Goal: Information Seeking & Learning: Learn about a topic

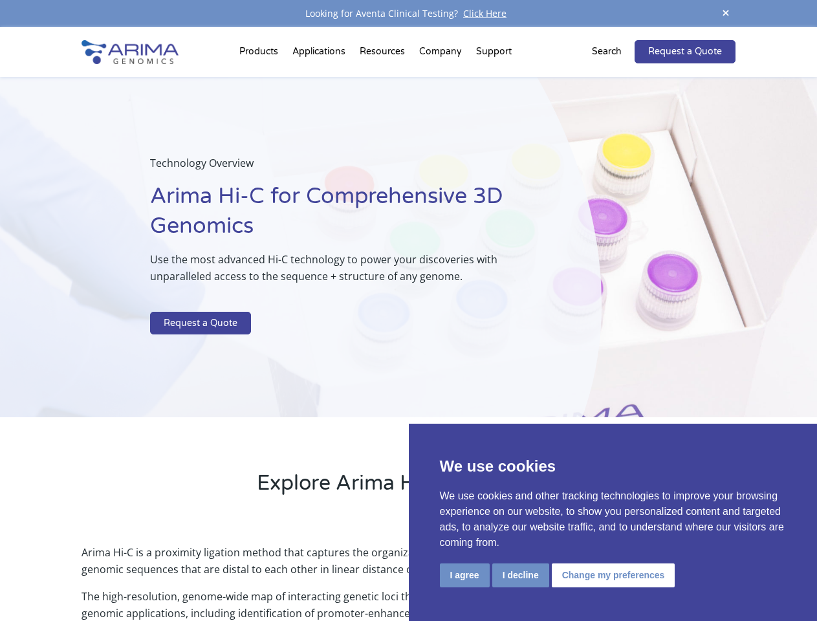
click at [408, 310] on p at bounding box center [343, 303] width 386 height 17
click at [464, 575] on button "I agree" at bounding box center [465, 575] width 50 height 24
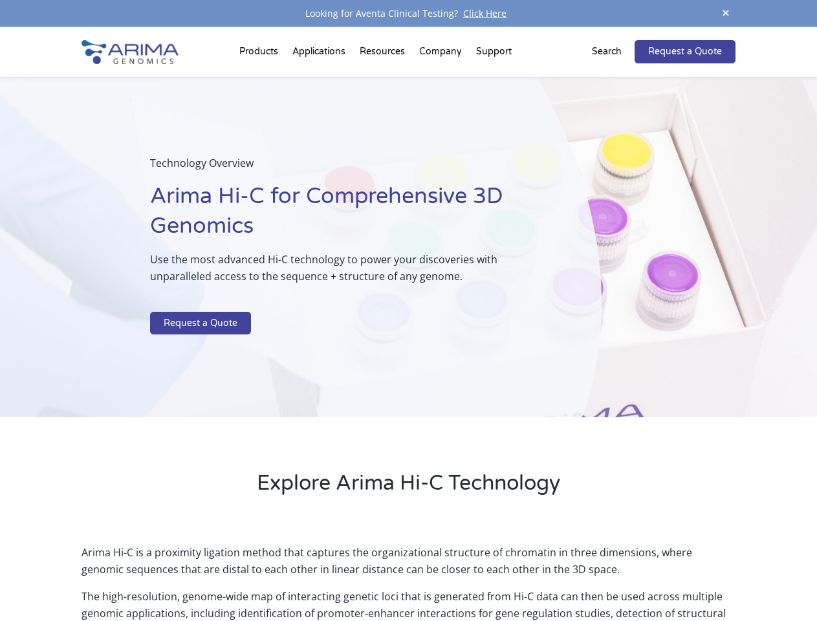
click at [520, 575] on p "Arima Hi-C is a proximity ligation method that captures the organizational stru…" at bounding box center [407, 566] width 653 height 44
click at [611, 575] on p "Arima Hi-C is a proximity ligation method that captures the organizational stru…" at bounding box center [407, 566] width 653 height 44
click at [725, 14] on span at bounding box center [725, 13] width 19 height 17
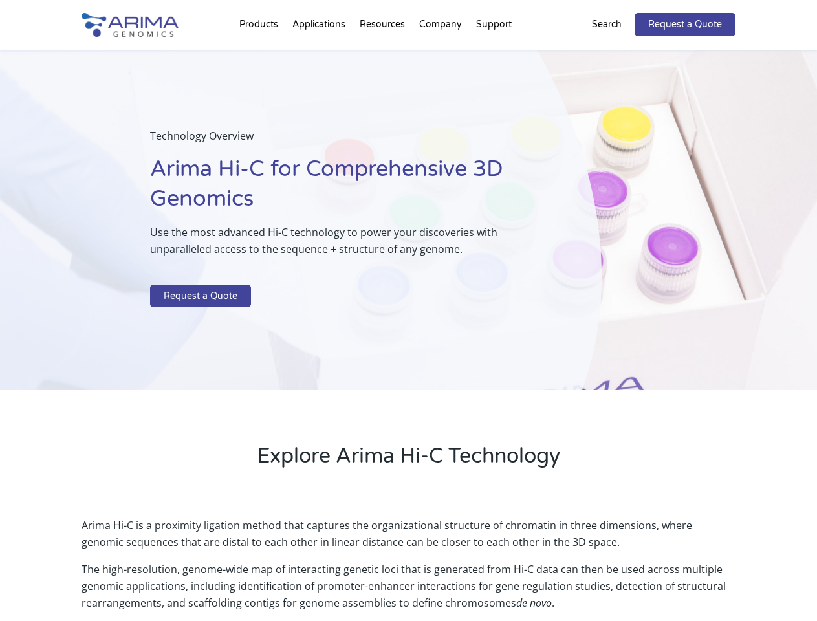
click at [408, 324] on div "Technology Overview Arima Hi-C for Comprehensive 3D Genomics Use the most advan…" at bounding box center [300, 220] width 601 height 341
click at [261, 54] on div "Technology Overview Arima Hi-C for Comprehensive 3D Genomics Use the most advan…" at bounding box center [300, 220] width 601 height 341
click at [383, 54] on div "Technology Overview Arima Hi-C for Comprehensive 3D Genomics Use the most advan…" at bounding box center [300, 220] width 601 height 341
click at [441, 54] on div "Technology Overview Arima Hi-C for Comprehensive 3D Genomics Use the most advan…" at bounding box center [300, 220] width 601 height 341
click at [493, 54] on div "Technology Overview Arima Hi-C for Comprehensive 3D Genomics Use the most advan…" at bounding box center [300, 220] width 601 height 341
